Goal: Check status: Check status

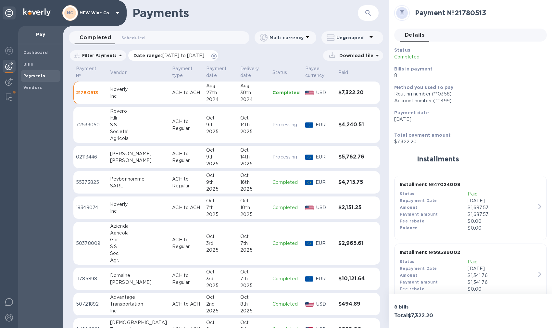
click at [191, 54] on span "[DATE] to [DATE]" at bounding box center [183, 55] width 42 height 5
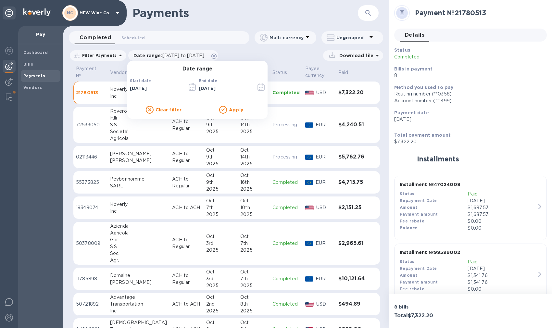
click at [191, 84] on icon "button" at bounding box center [192, 87] width 7 height 8
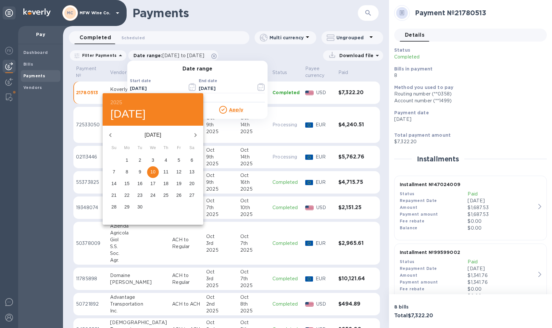
click at [112, 134] on icon "button" at bounding box center [111, 135] width 8 height 8
click at [111, 134] on icon "button" at bounding box center [111, 135] width 8 height 8
click at [163, 158] on span "1" at bounding box center [166, 160] width 12 height 6
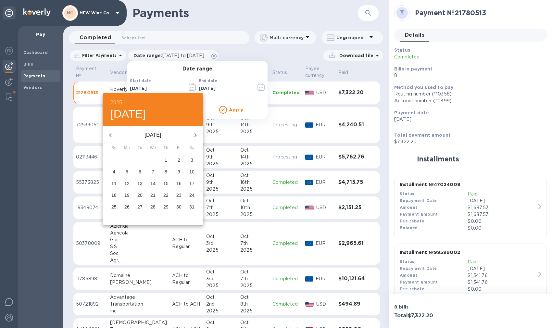
type input "[DATE]"
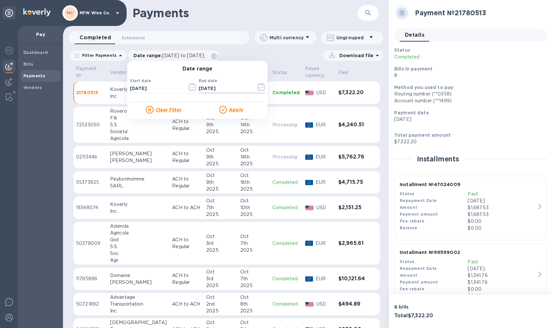
click at [254, 87] on button "button" at bounding box center [261, 87] width 15 height 16
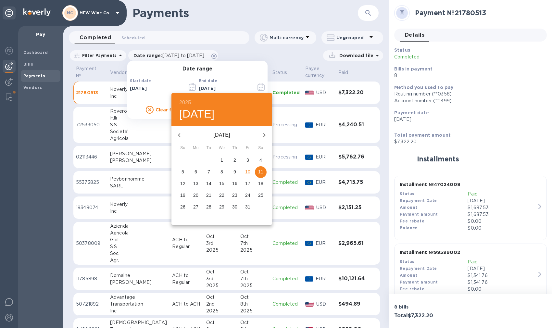
click at [183, 130] on button "button" at bounding box center [180, 135] width 16 height 16
click at [182, 132] on icon "button" at bounding box center [179, 135] width 8 height 8
click at [181, 132] on icon "button" at bounding box center [179, 135] width 8 height 8
click at [232, 206] on span "31" at bounding box center [235, 207] width 12 height 6
type input "[DATE]"
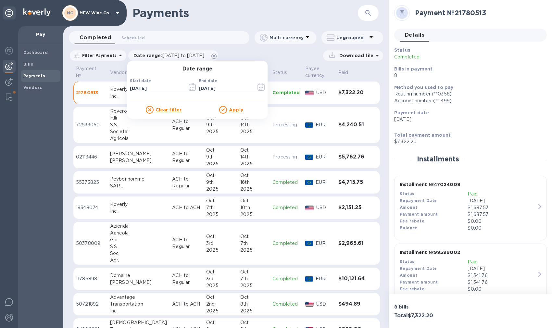
click at [231, 108] on u "Apply" at bounding box center [236, 109] width 14 height 5
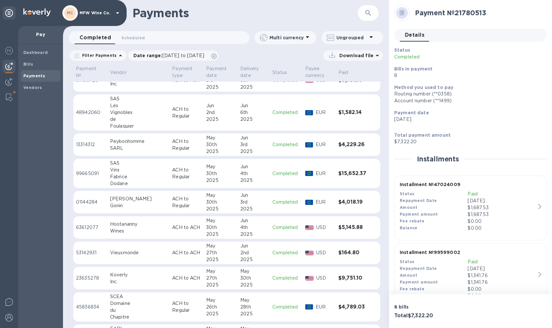
scroll to position [1079, 0]
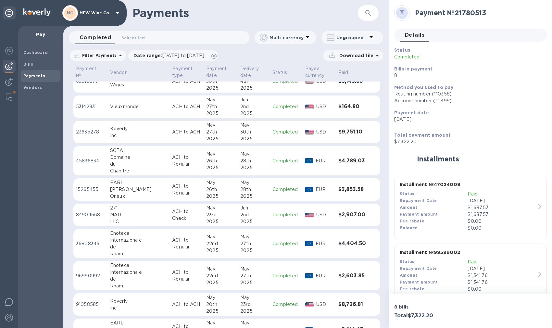
click at [183, 185] on p "ACH to Regular" at bounding box center [186, 190] width 29 height 14
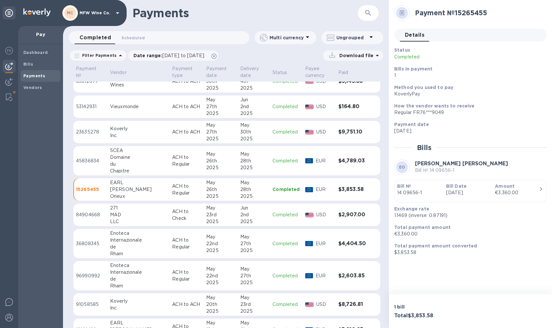
scroll to position [1213, 0]
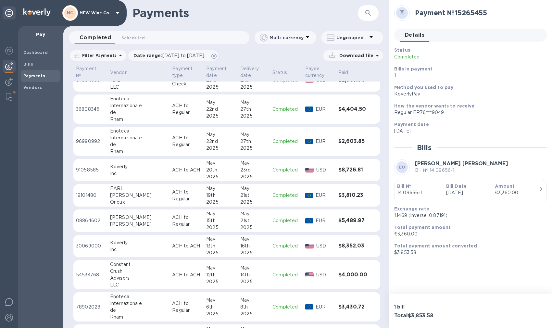
click at [245, 186] on div "May" at bounding box center [253, 188] width 27 height 7
